Goal: Find specific page/section: Find specific page/section

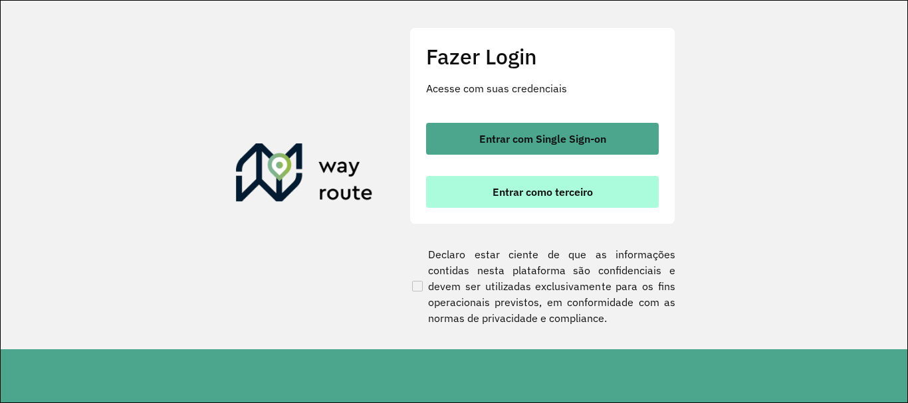
click at [522, 193] on span "Entrar como terceiro" at bounding box center [542, 192] width 100 height 11
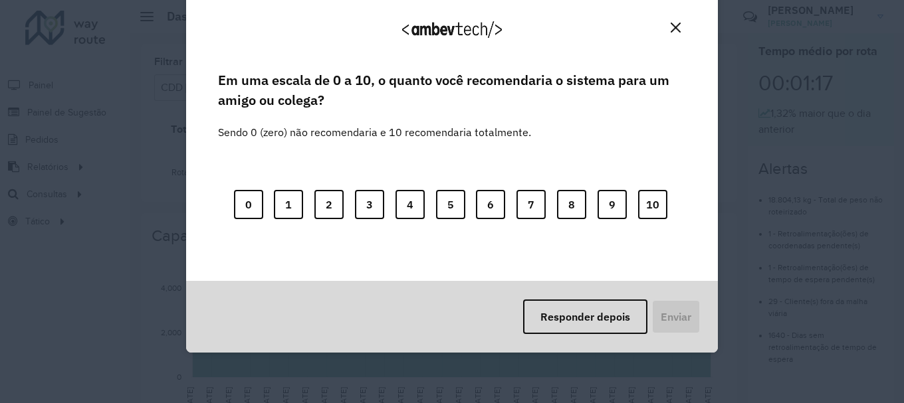
click at [677, 27] on img "Close" at bounding box center [676, 28] width 10 height 10
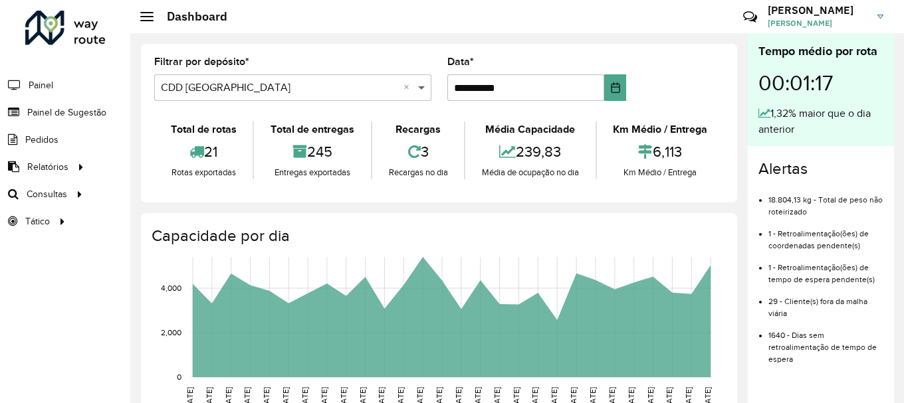
click at [419, 87] on span at bounding box center [423, 88] width 17 height 16
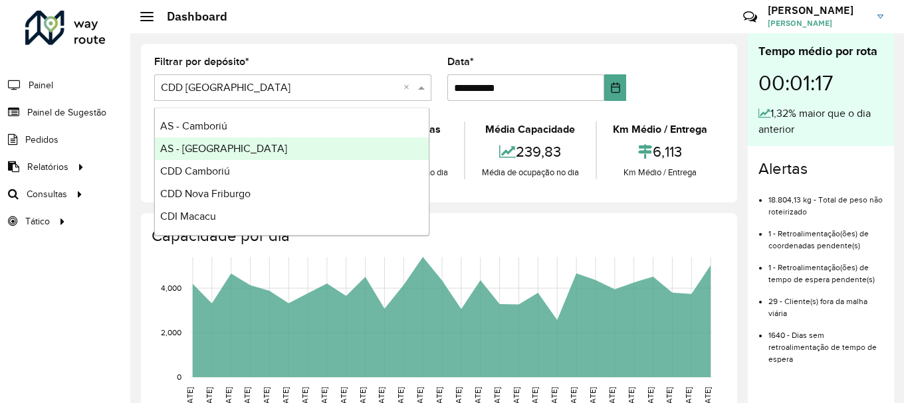
scroll to position [9, 0]
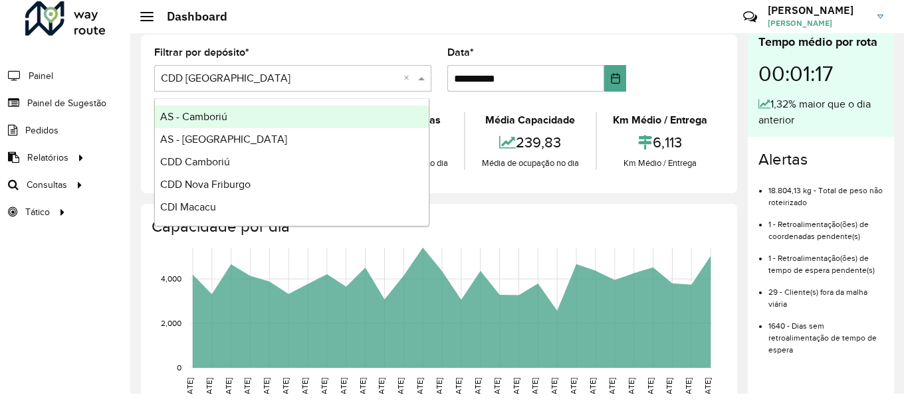
click at [885, 13] on link "[PERSON_NAME]" at bounding box center [831, 16] width 126 height 35
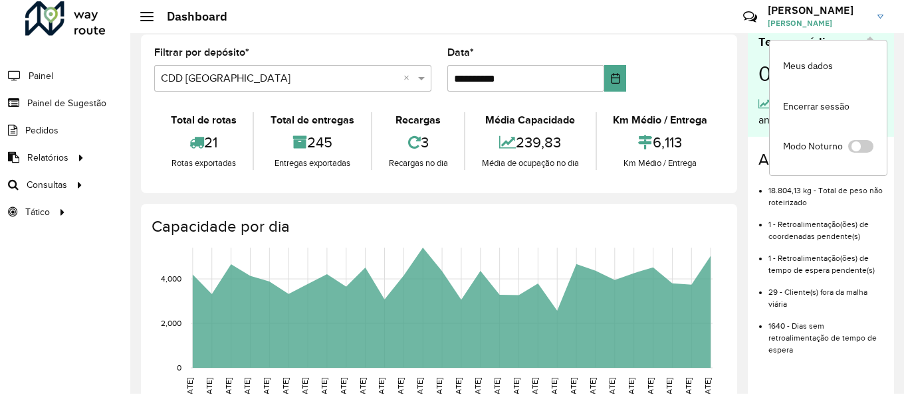
click at [882, 15] on img at bounding box center [880, 17] width 6 height 4
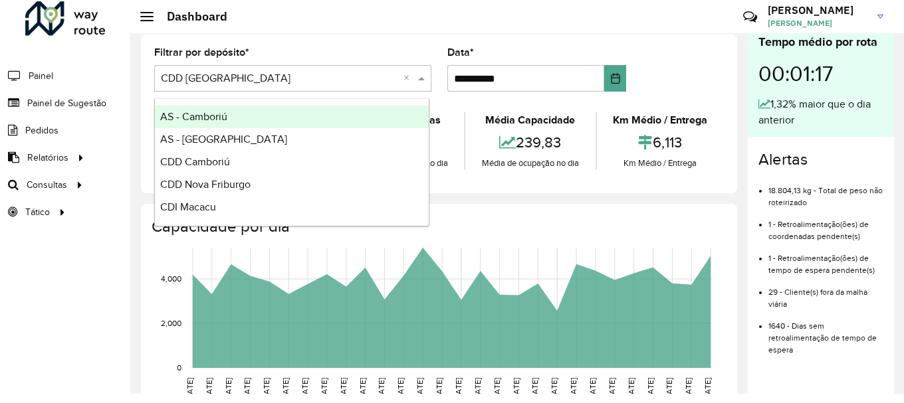
click at [424, 76] on span at bounding box center [423, 78] width 17 height 16
